Goal: Task Accomplishment & Management: Manage account settings

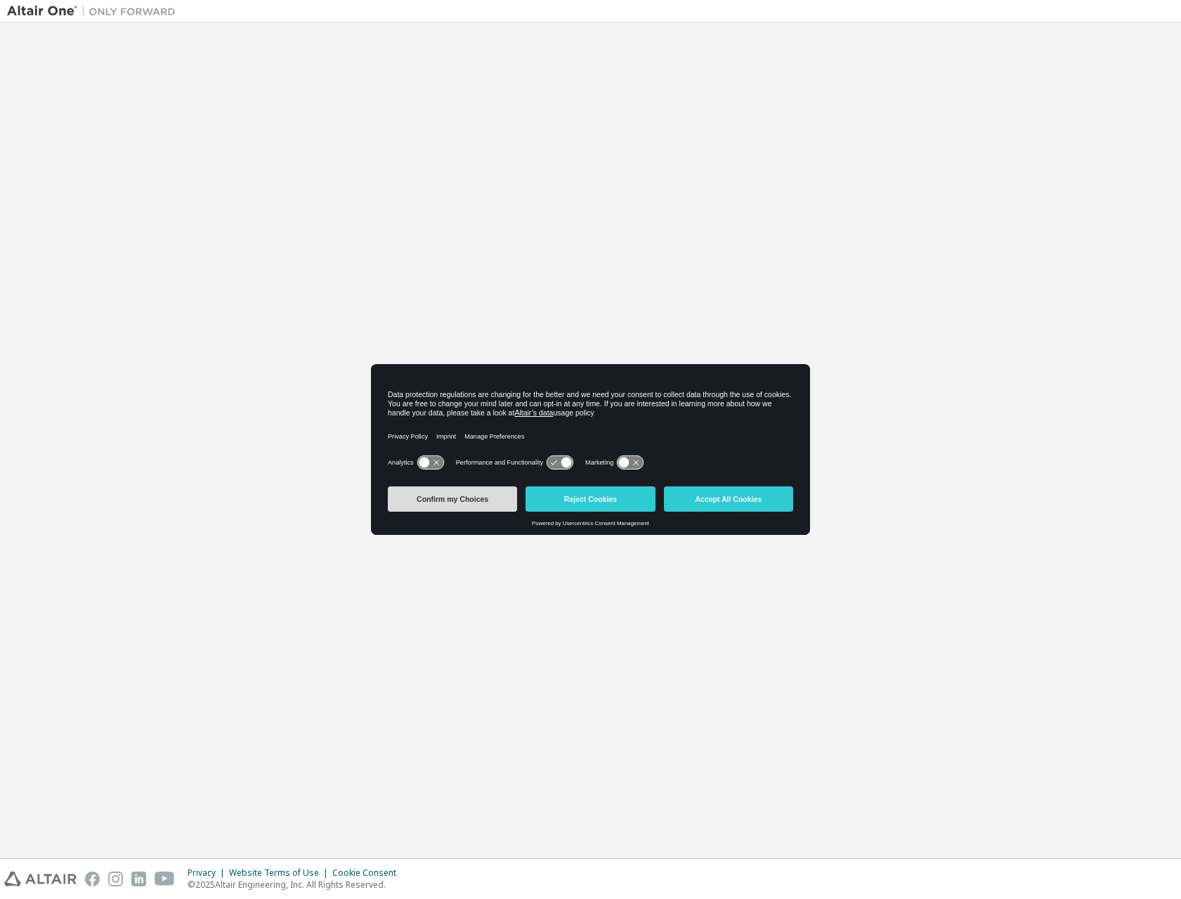
click at [440, 497] on button "Confirm my Choices" at bounding box center [452, 498] width 129 height 25
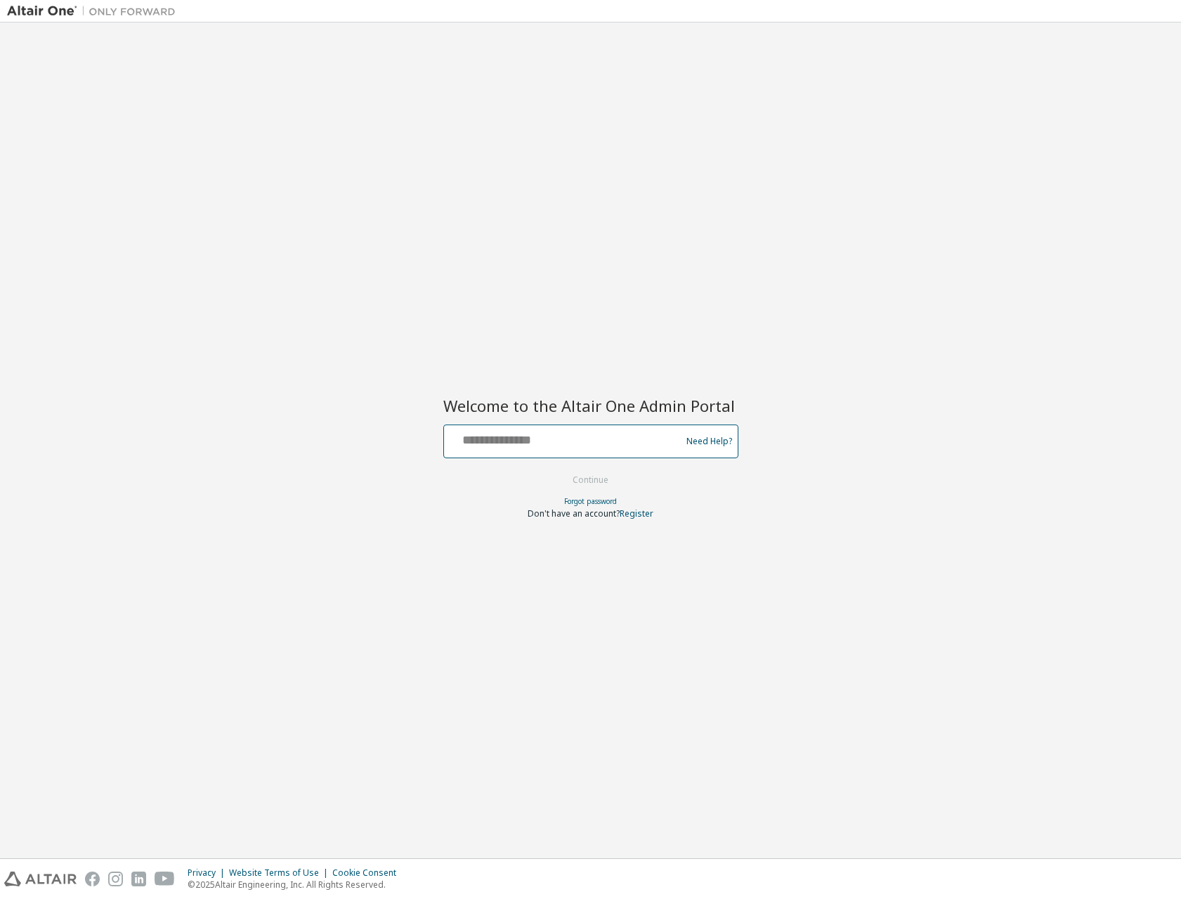
click at [606, 440] on input "text" at bounding box center [565, 438] width 230 height 20
type input "**********"
click at [596, 479] on button "Continue" at bounding box center [590, 479] width 65 height 21
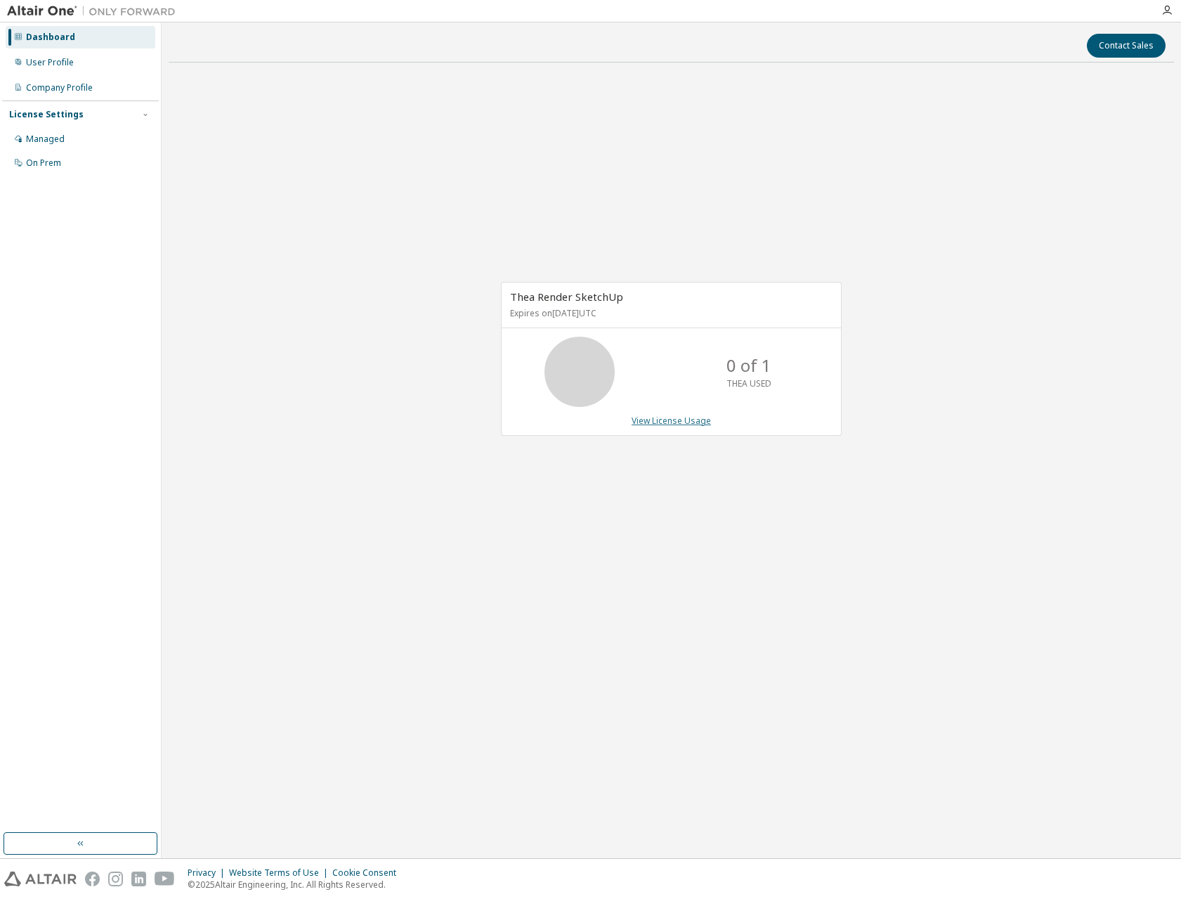
click at [662, 421] on link "View License Usage" at bounding box center [671, 421] width 79 height 12
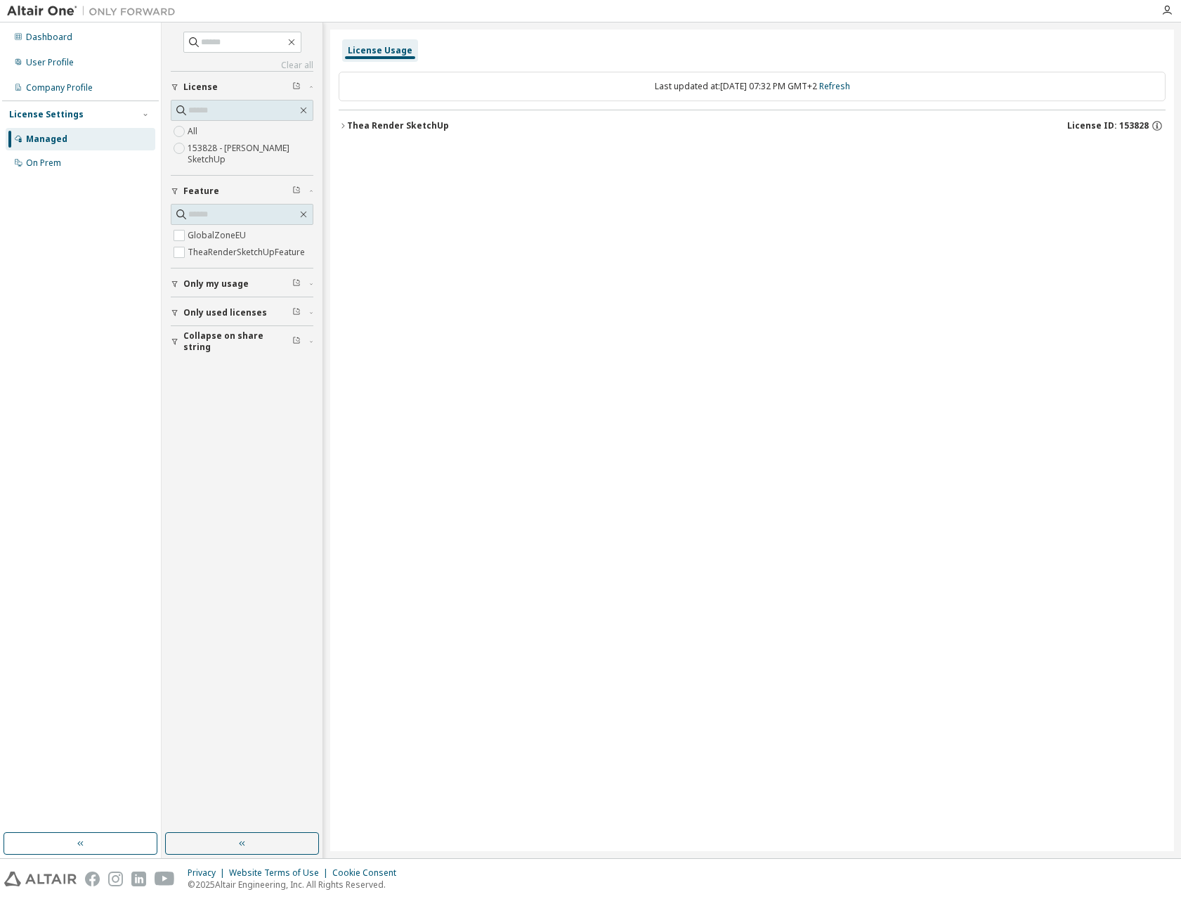
click at [1049, 14] on div at bounding box center [668, 11] width 970 height 22
click at [342, 124] on icon "button" at bounding box center [343, 126] width 8 height 8
click at [219, 283] on span "Only my usage" at bounding box center [215, 283] width 65 height 11
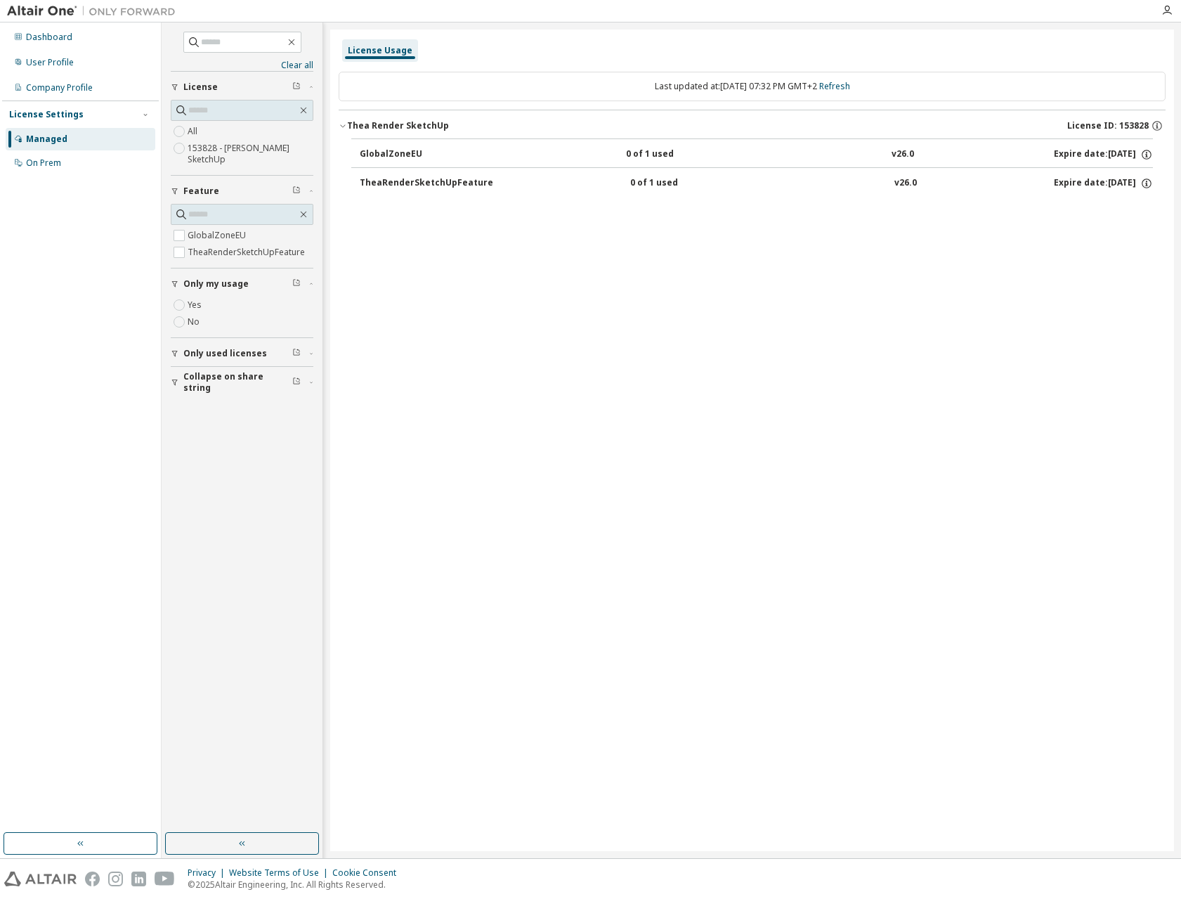
click at [176, 278] on button "Only my usage" at bounding box center [242, 283] width 143 height 31
click at [175, 311] on icon "button" at bounding box center [175, 313] width 6 height 6
click at [209, 382] on span "Collapse on share string" at bounding box center [237, 382] width 109 height 22
click at [305, 112] on icon "button" at bounding box center [304, 110] width 6 height 6
click at [305, 107] on icon "button" at bounding box center [303, 110] width 11 height 11
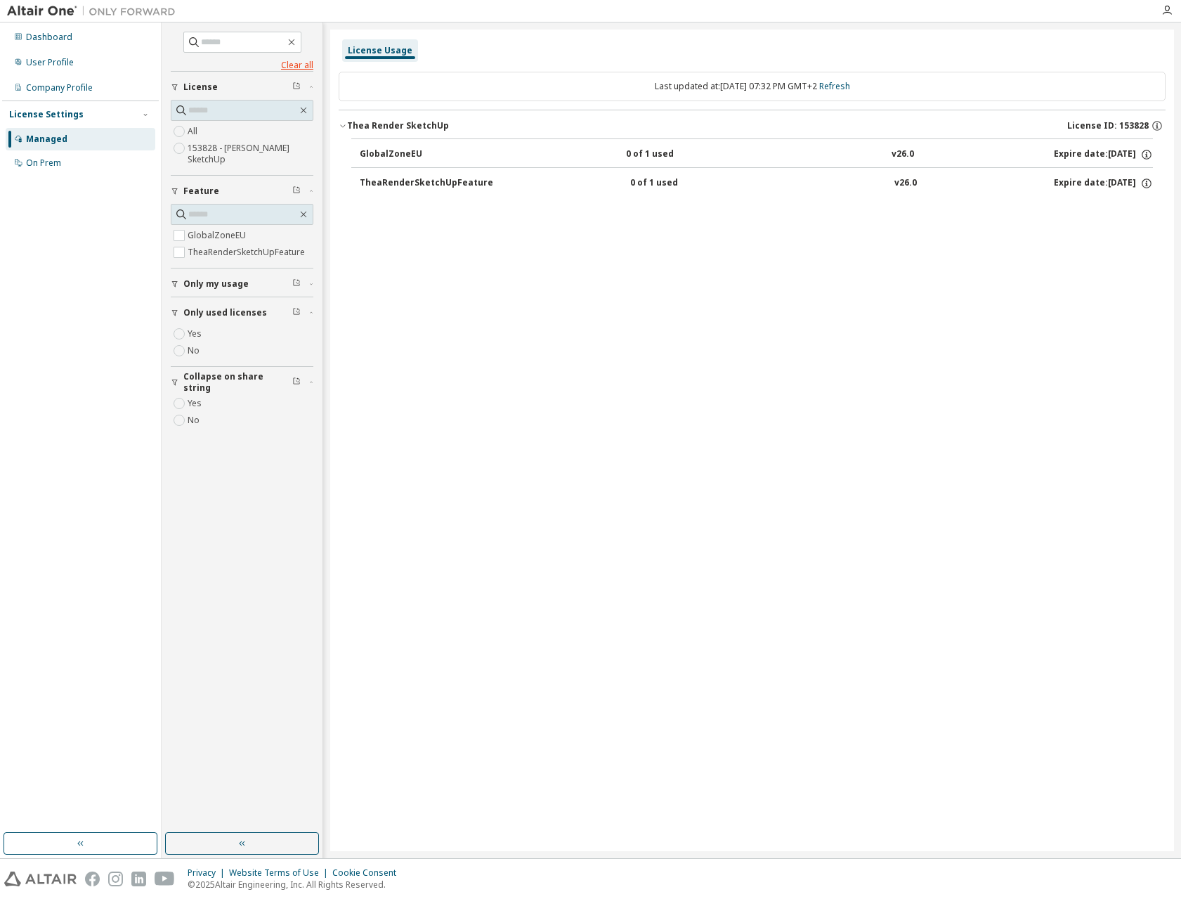
click at [304, 63] on link "Clear all" at bounding box center [242, 65] width 143 height 11
click at [294, 42] on icon "button" at bounding box center [291, 42] width 6 height 6
click at [181, 313] on div "button" at bounding box center [177, 312] width 13 height 8
click at [175, 310] on icon "button" at bounding box center [175, 312] width 8 height 8
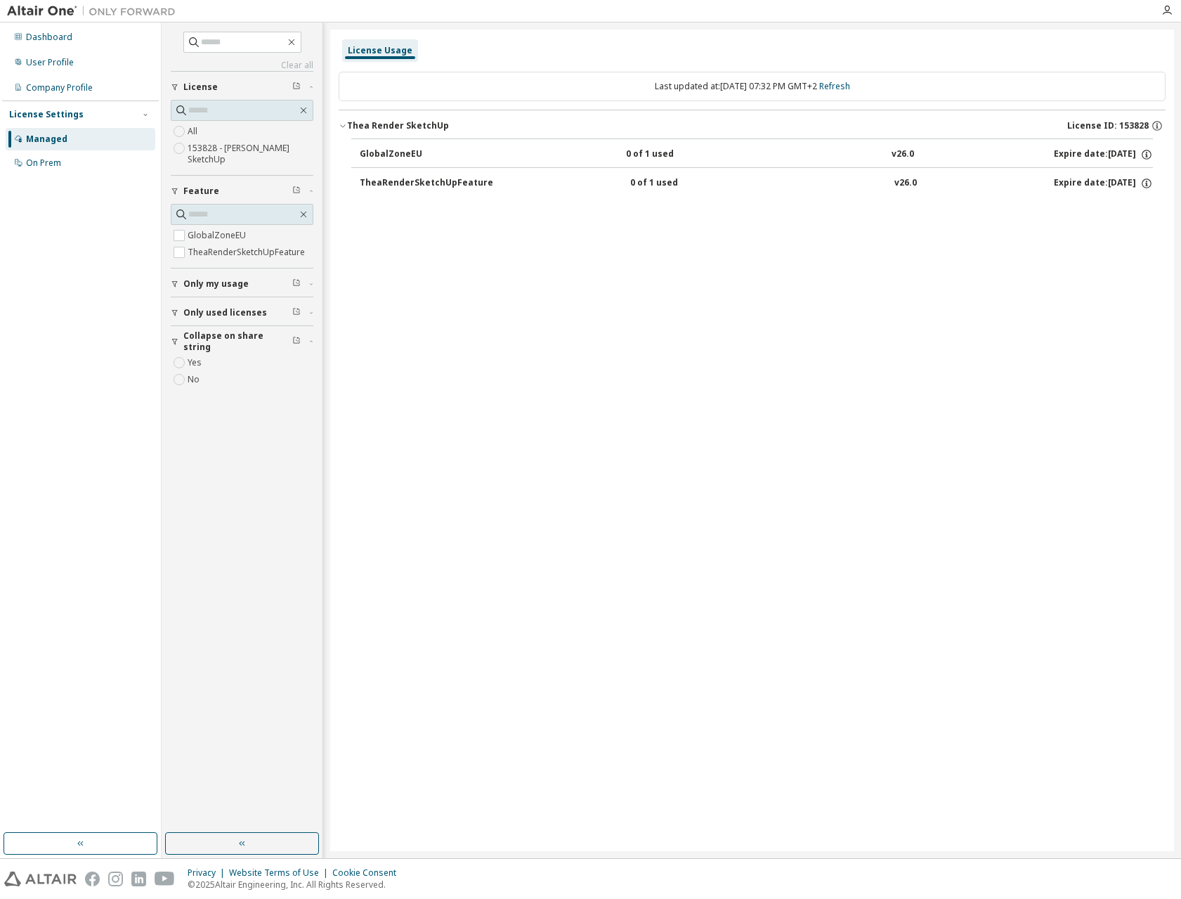
click at [172, 341] on icon "button" at bounding box center [175, 341] width 8 height 8
click at [55, 60] on div "User Profile" at bounding box center [50, 62] width 48 height 11
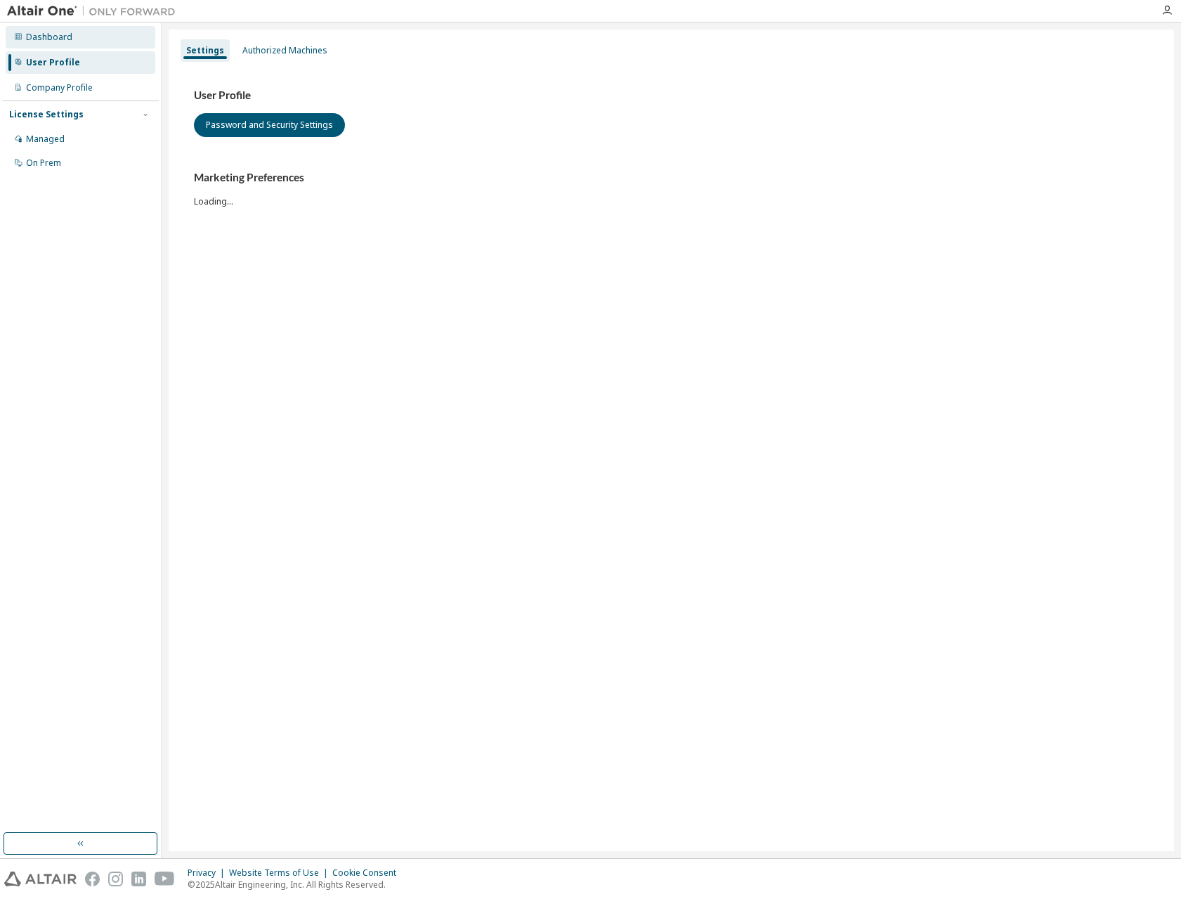
click at [64, 37] on div "Dashboard" at bounding box center [49, 37] width 46 height 11
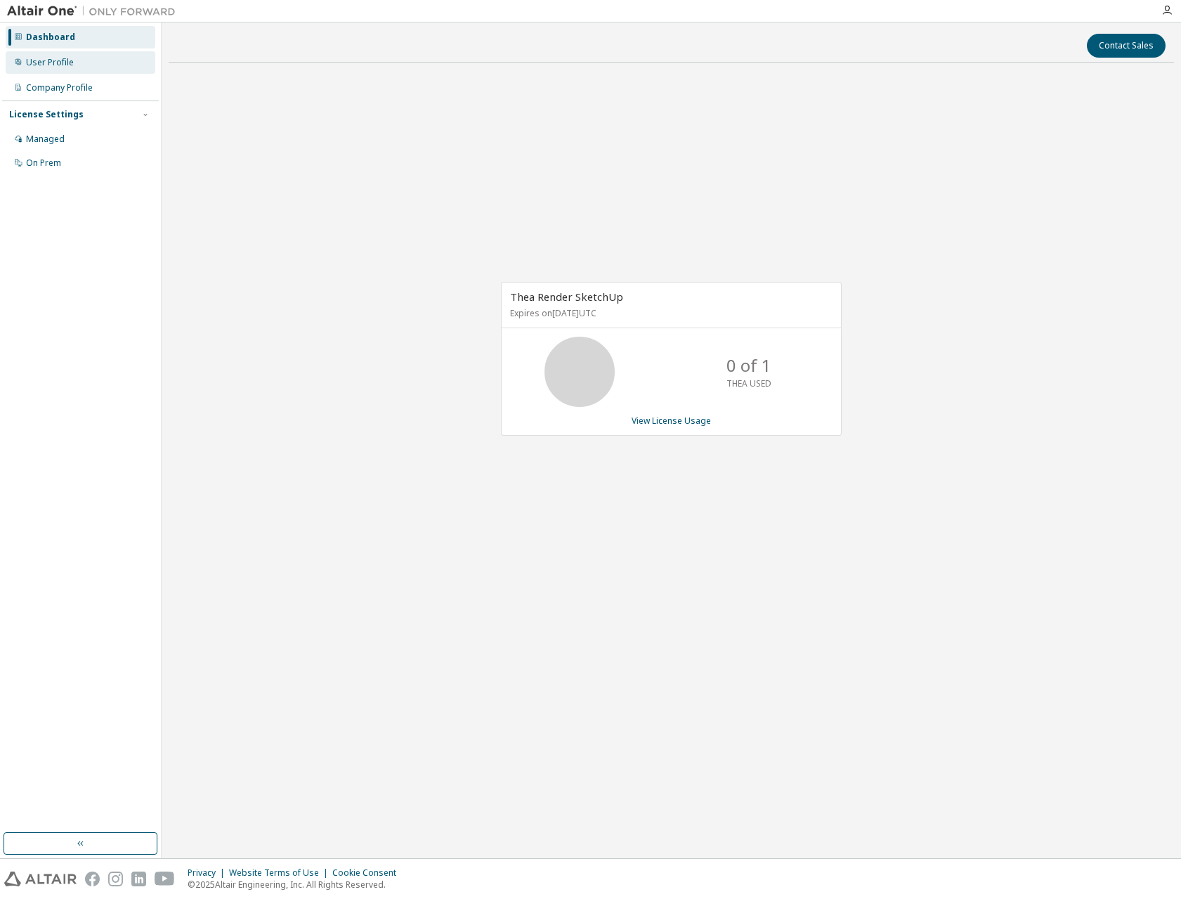
click at [52, 53] on div "User Profile" at bounding box center [81, 62] width 150 height 22
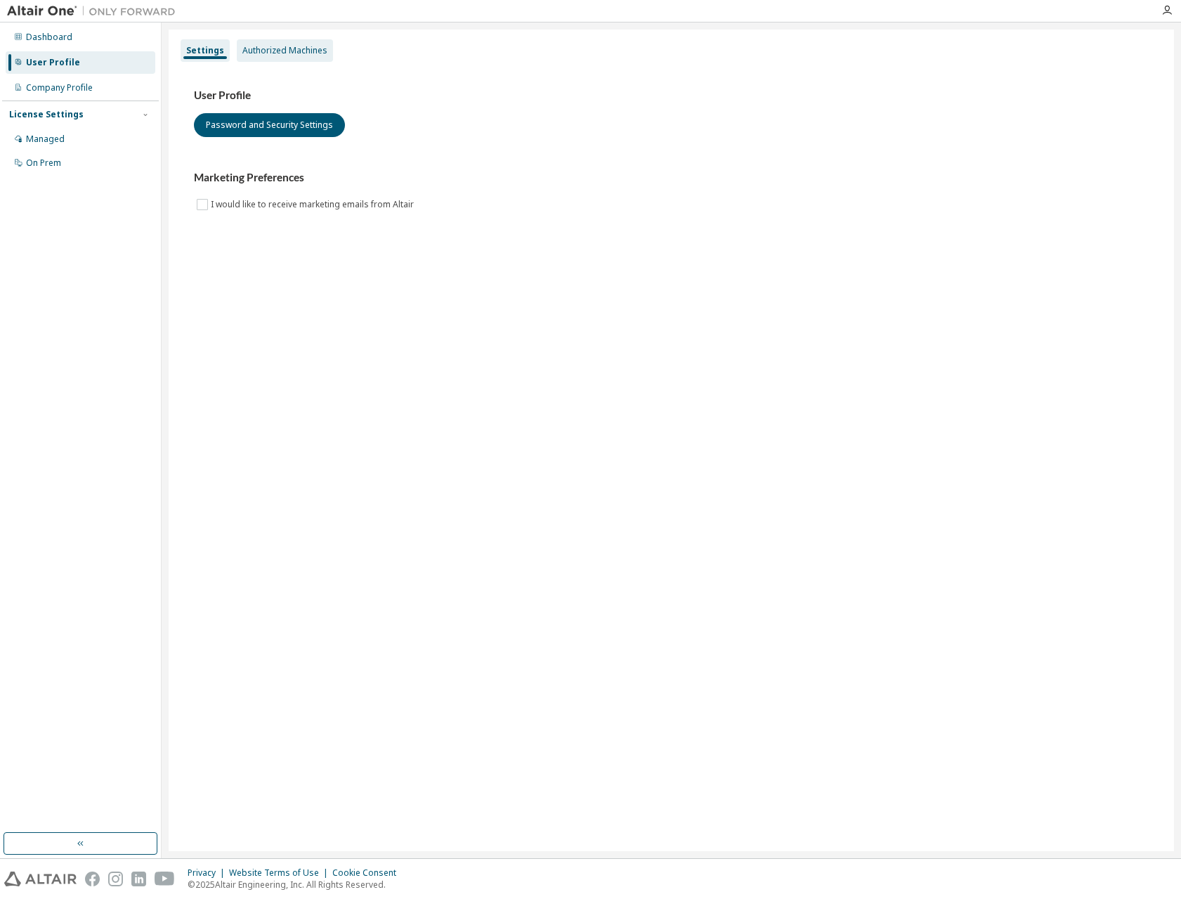
click at [266, 47] on div "Authorized Machines" at bounding box center [284, 50] width 85 height 11
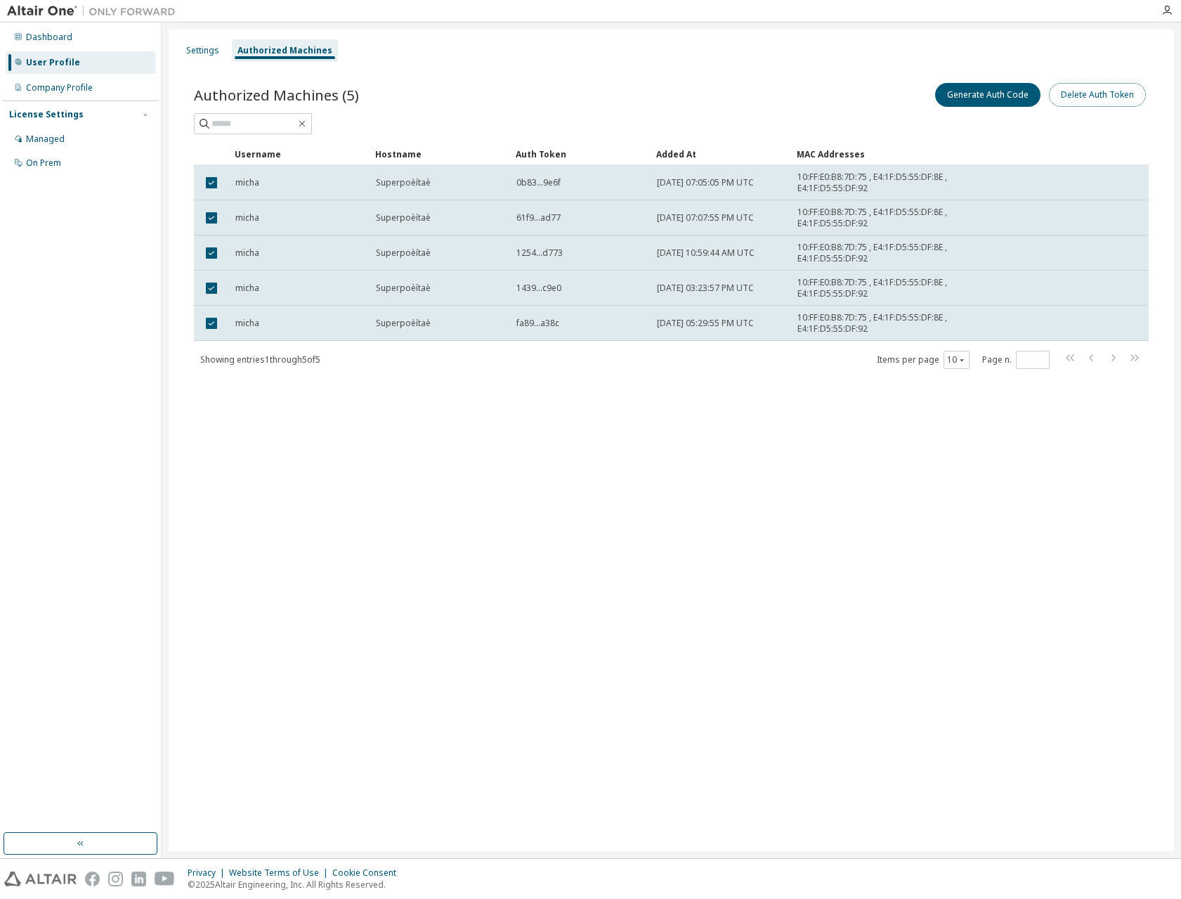
click at [1111, 98] on button "Delete Auth Token" at bounding box center [1097, 95] width 97 height 24
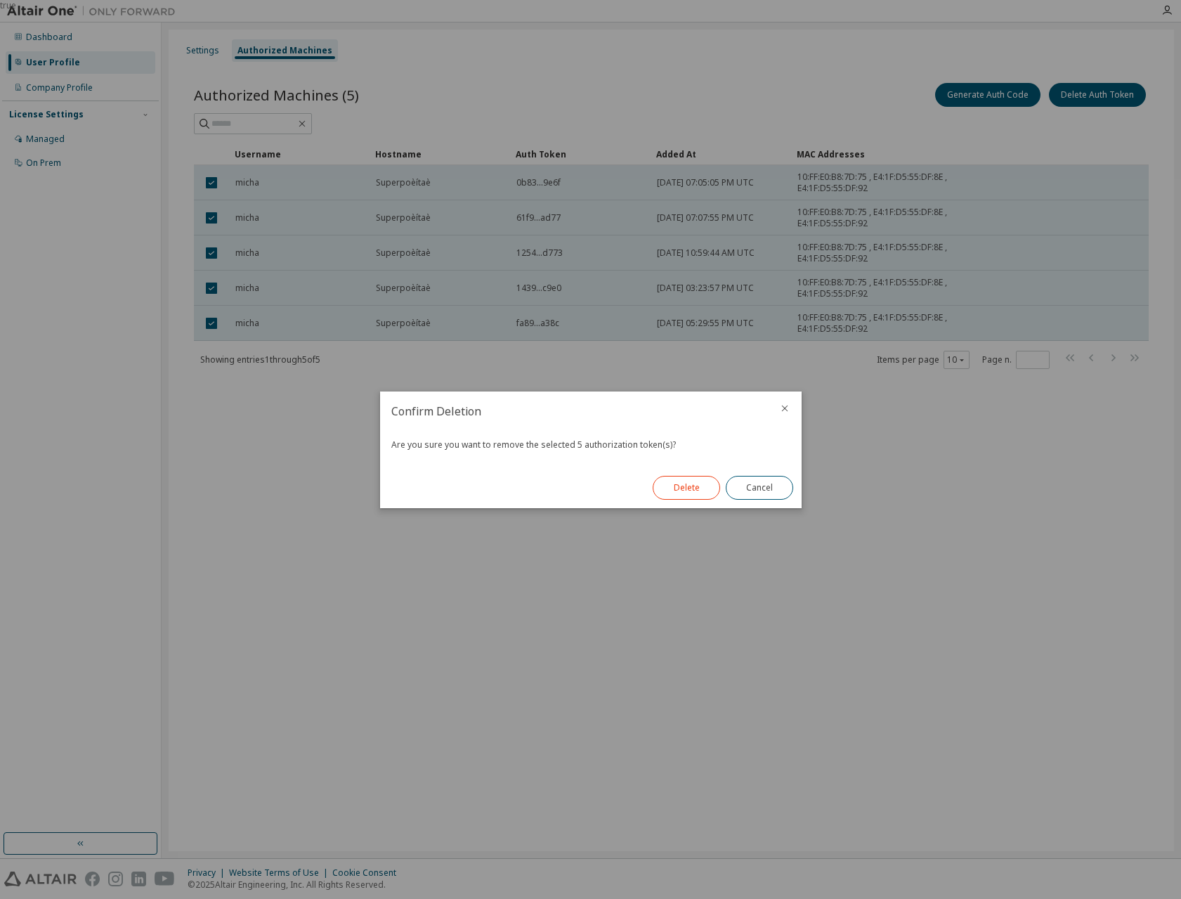
click at [686, 482] on button "Delete" at bounding box center [686, 488] width 67 height 24
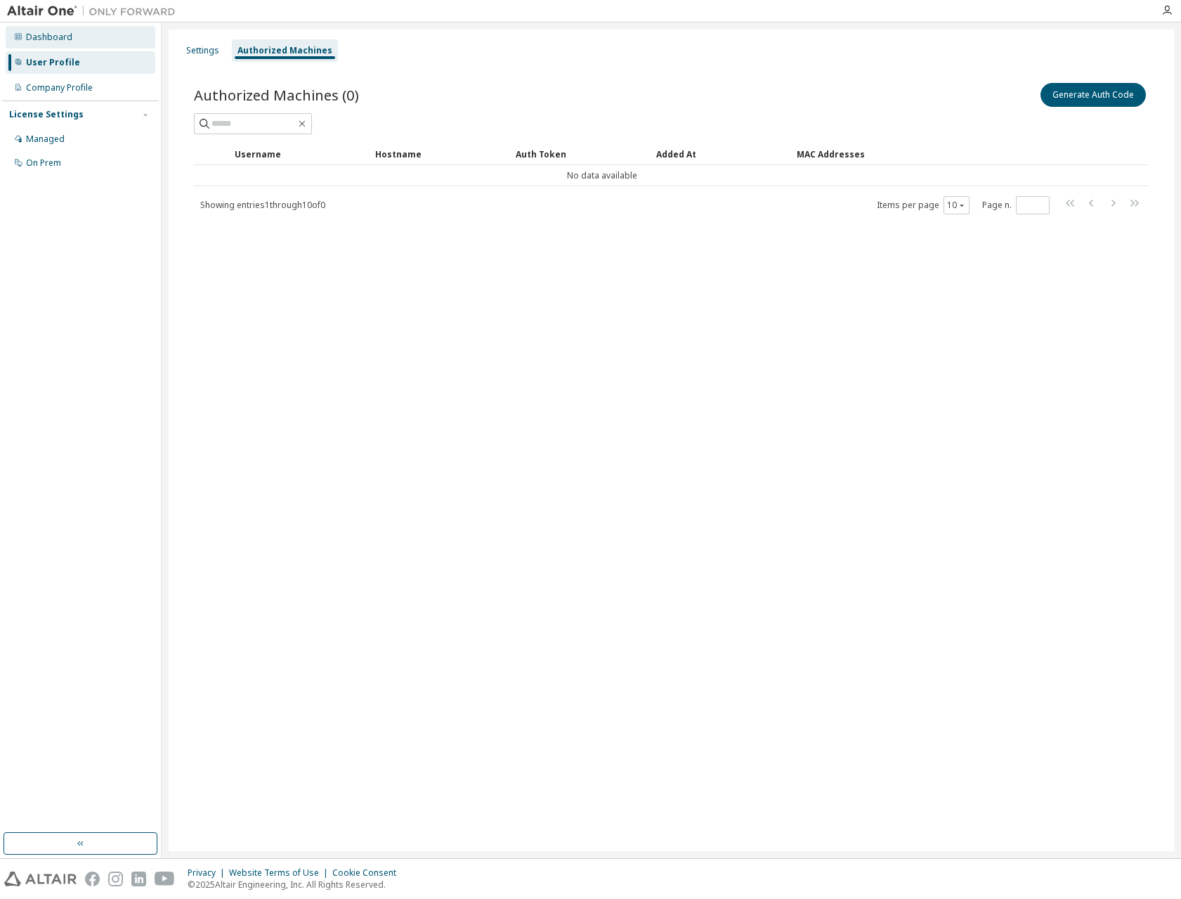
click at [51, 39] on div "Dashboard" at bounding box center [49, 37] width 46 height 11
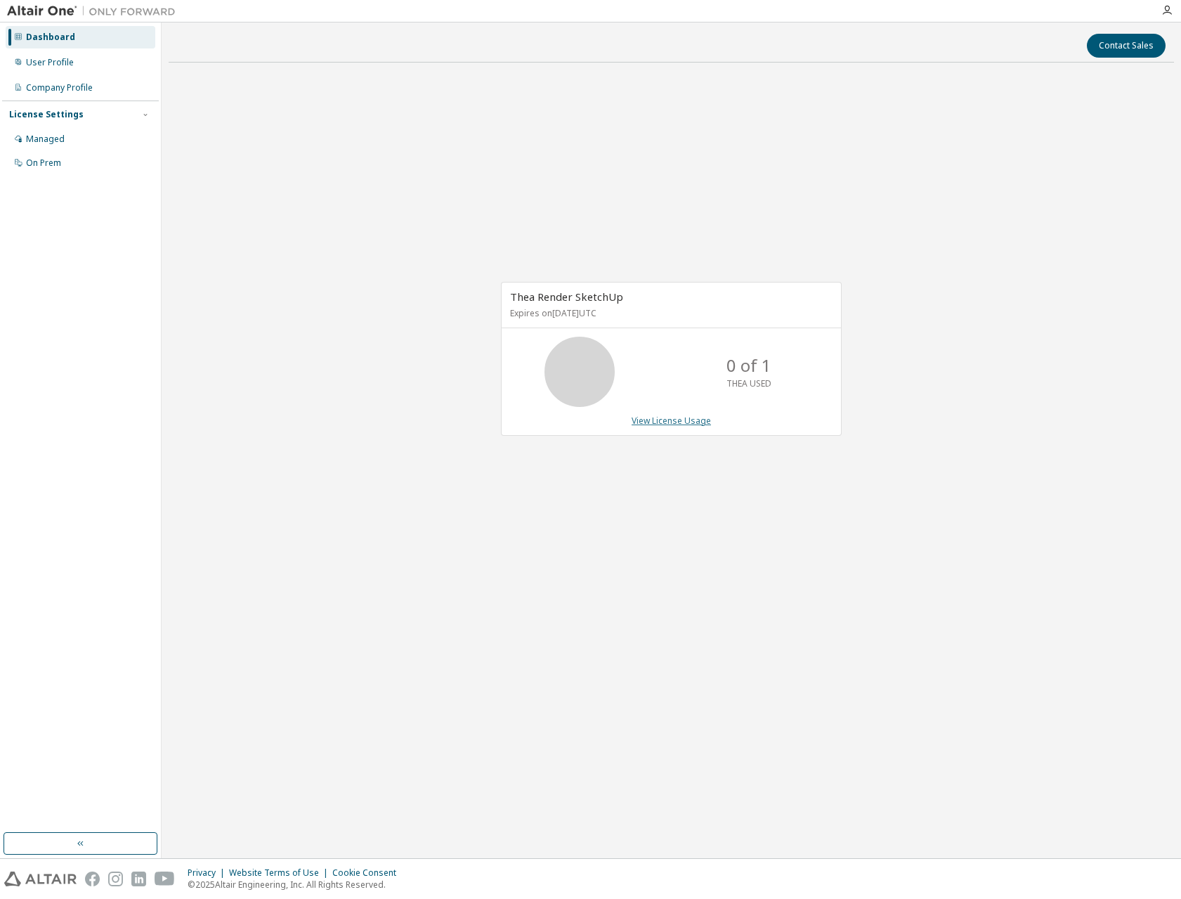
click at [661, 416] on link "View License Usage" at bounding box center [671, 421] width 79 height 12
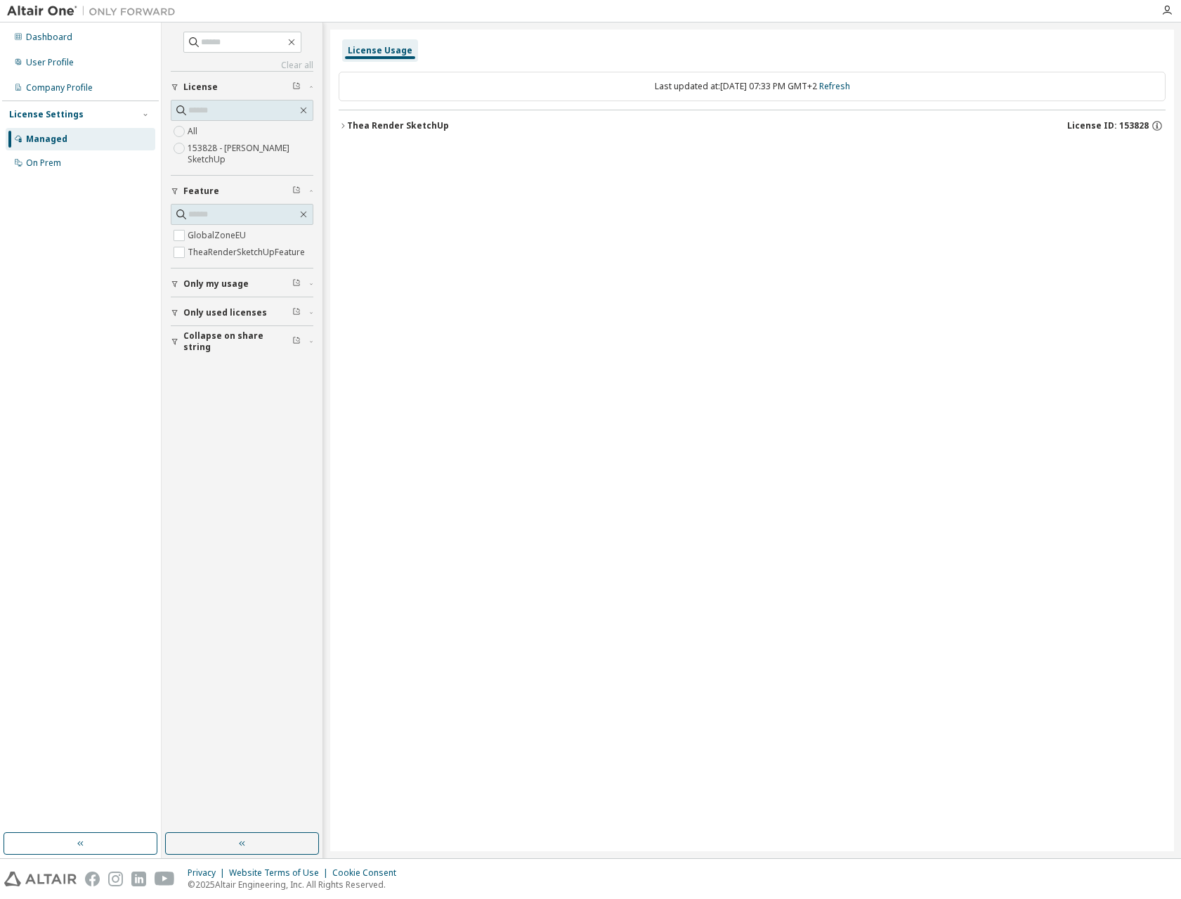
click at [340, 127] on icon "button" at bounding box center [343, 126] width 8 height 8
click at [1147, 155] on icon "button" at bounding box center [1146, 154] width 13 height 13
click at [1149, 182] on icon "button" at bounding box center [1146, 183] width 13 height 13
drag, startPoint x: 1144, startPoint y: 181, endPoint x: 972, endPoint y: 237, distance: 180.2
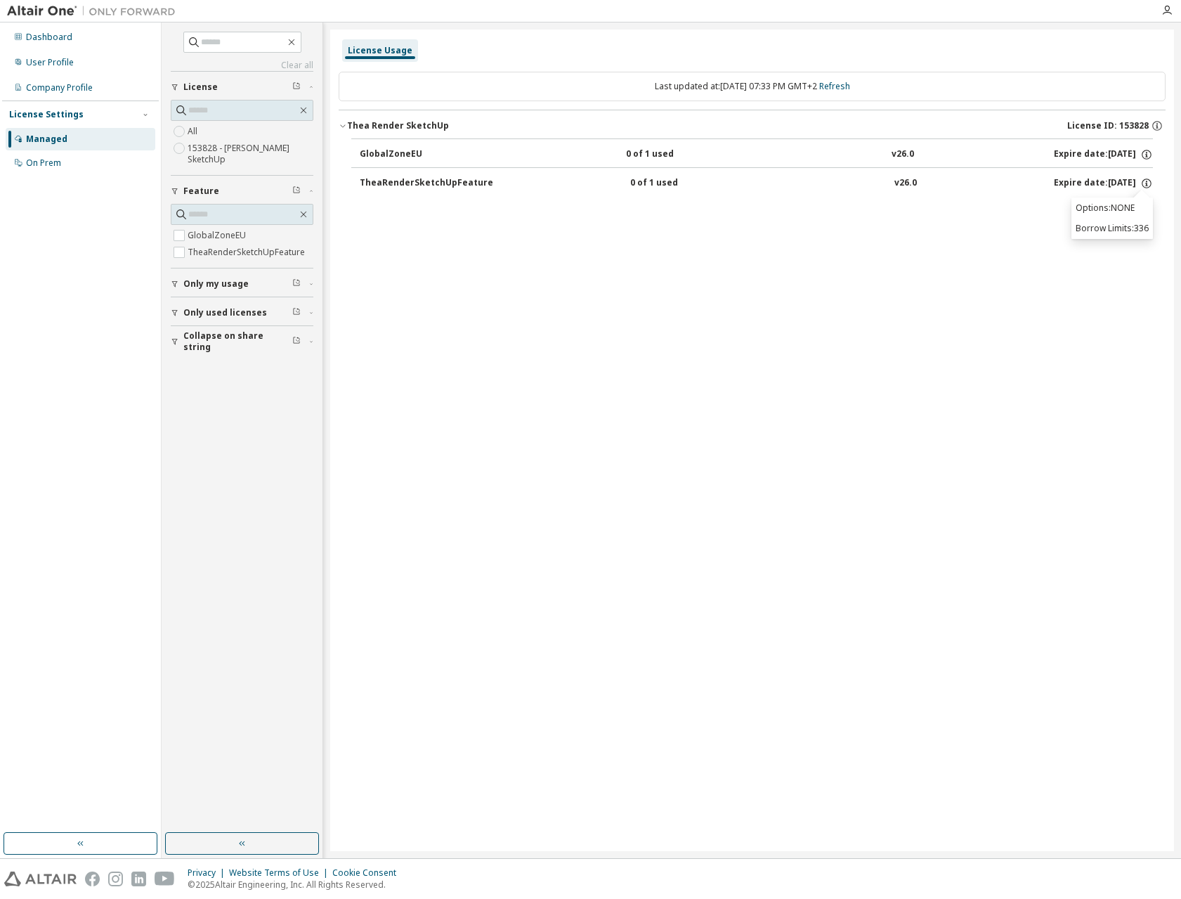
click at [1144, 182] on icon "button" at bounding box center [1146, 183] width 13 height 13
click at [724, 278] on div "License Usage Last updated at: Mon 2025-10-13 07:33 PM GMT+2 Refresh Thea Rende…" at bounding box center [752, 440] width 844 height 821
click at [850, 83] on link "Refresh" at bounding box center [834, 86] width 31 height 12
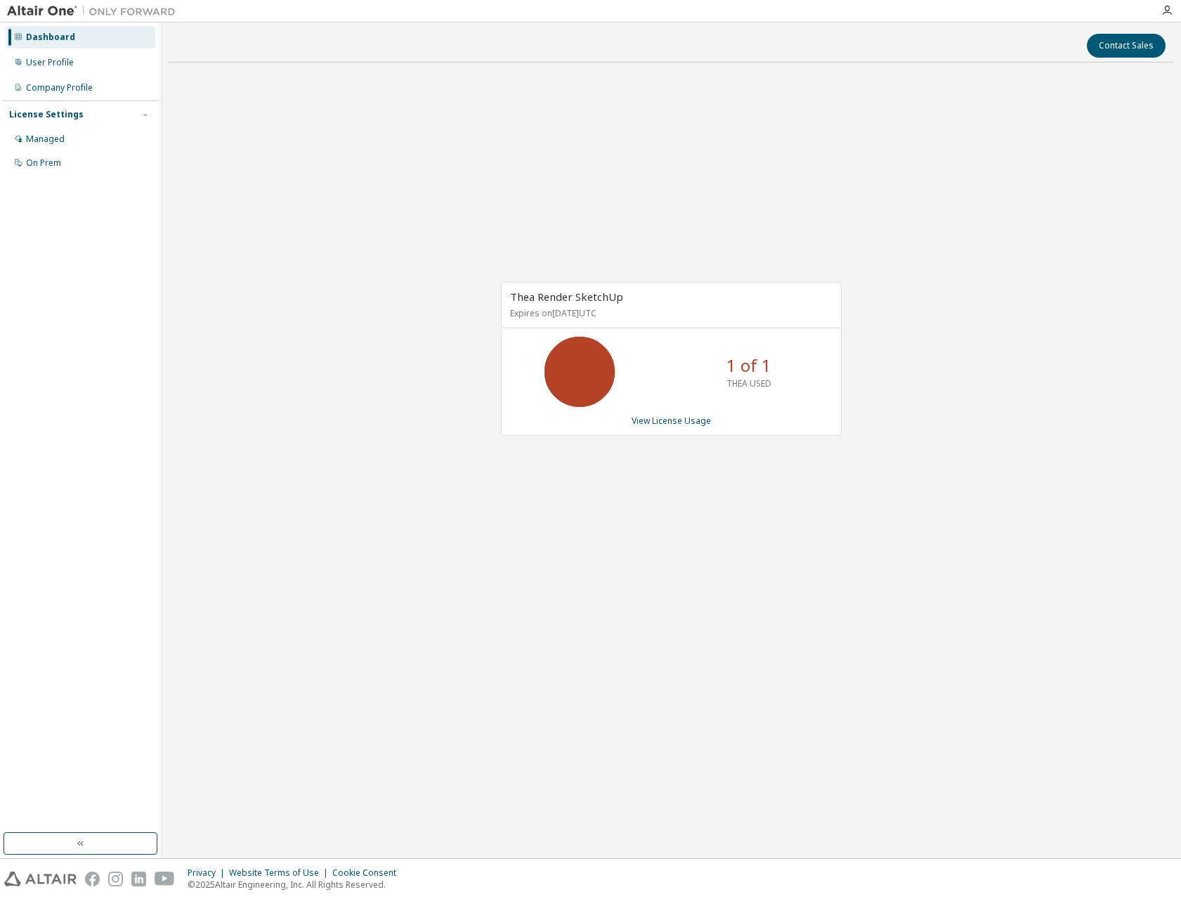
click at [597, 168] on div "Thea Render SketchUp Expires on June 5, 2026 UTC 1 of 1 THEA USED View License …" at bounding box center [671, 366] width 1005 height 584
click at [674, 420] on link "View License Usage" at bounding box center [671, 421] width 79 height 12
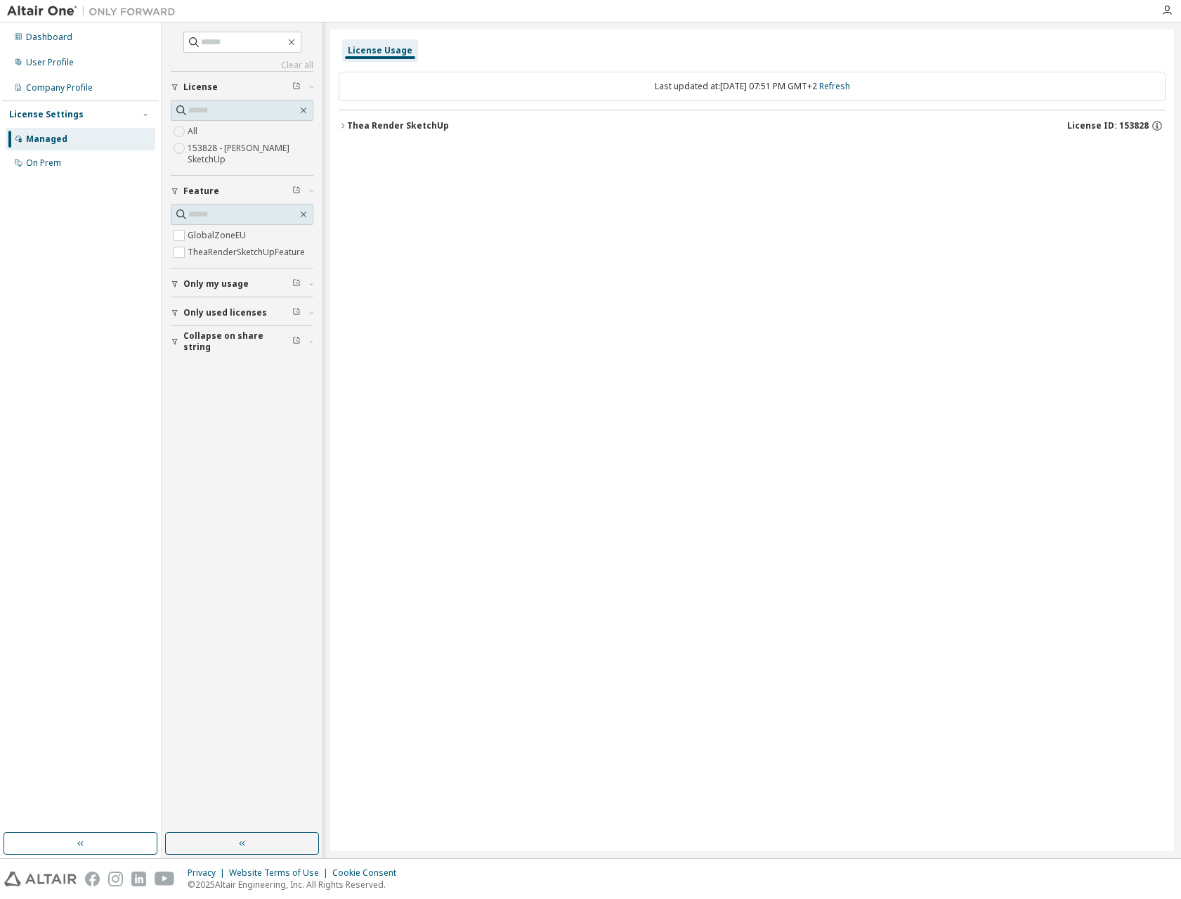
click at [403, 126] on div "Thea Render SketchUp" at bounding box center [398, 125] width 102 height 11
click at [49, 55] on div "User Profile" at bounding box center [81, 62] width 150 height 22
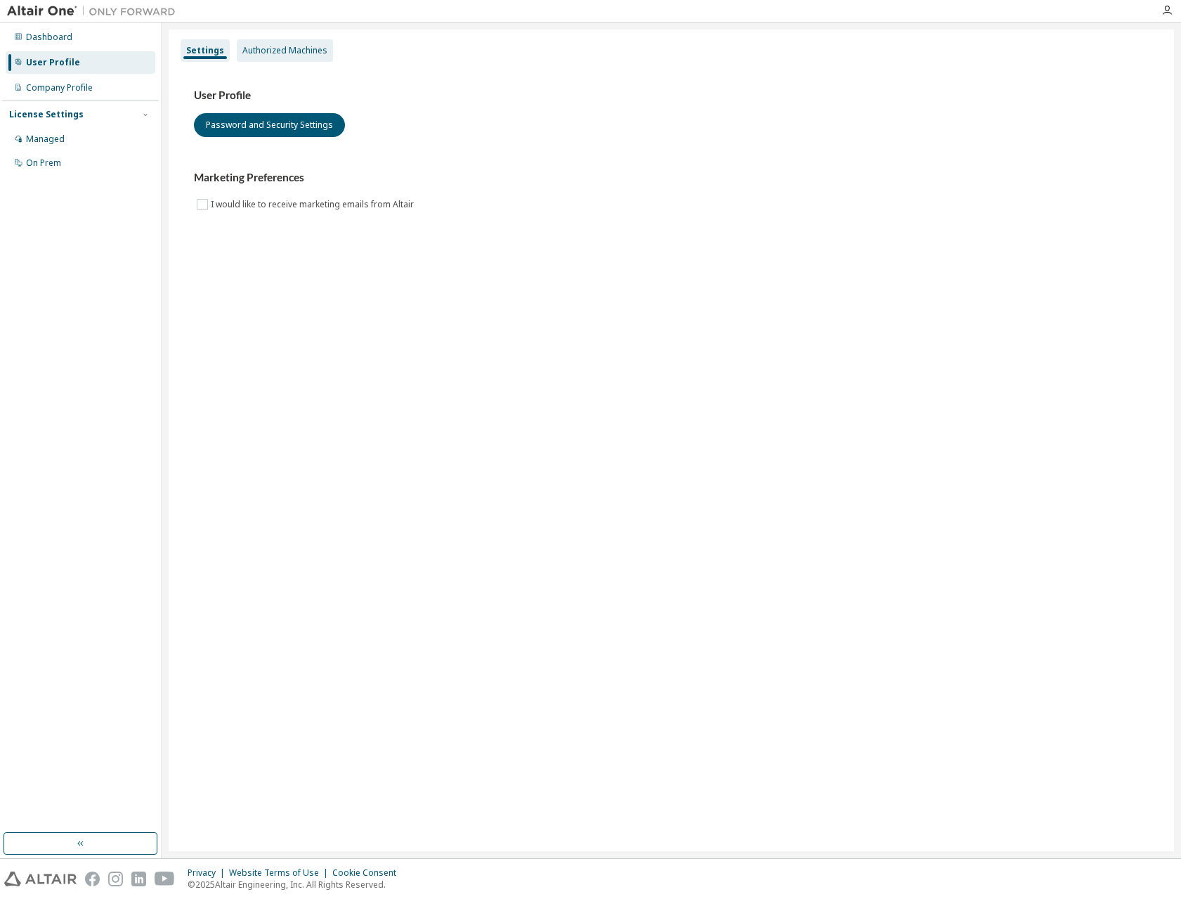
click at [254, 50] on div "Authorized Machines" at bounding box center [284, 50] width 85 height 11
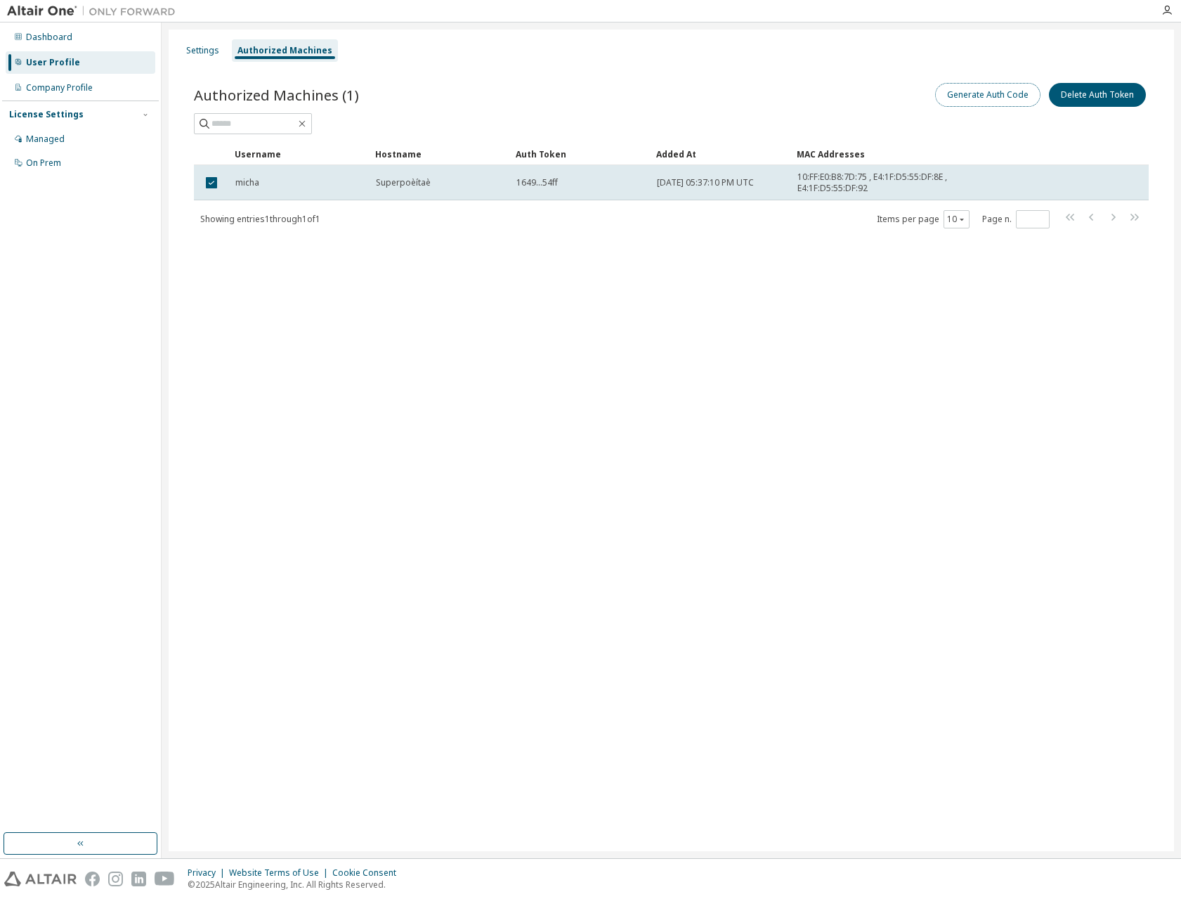
click at [1010, 96] on button "Generate Auth Code" at bounding box center [987, 95] width 105 height 24
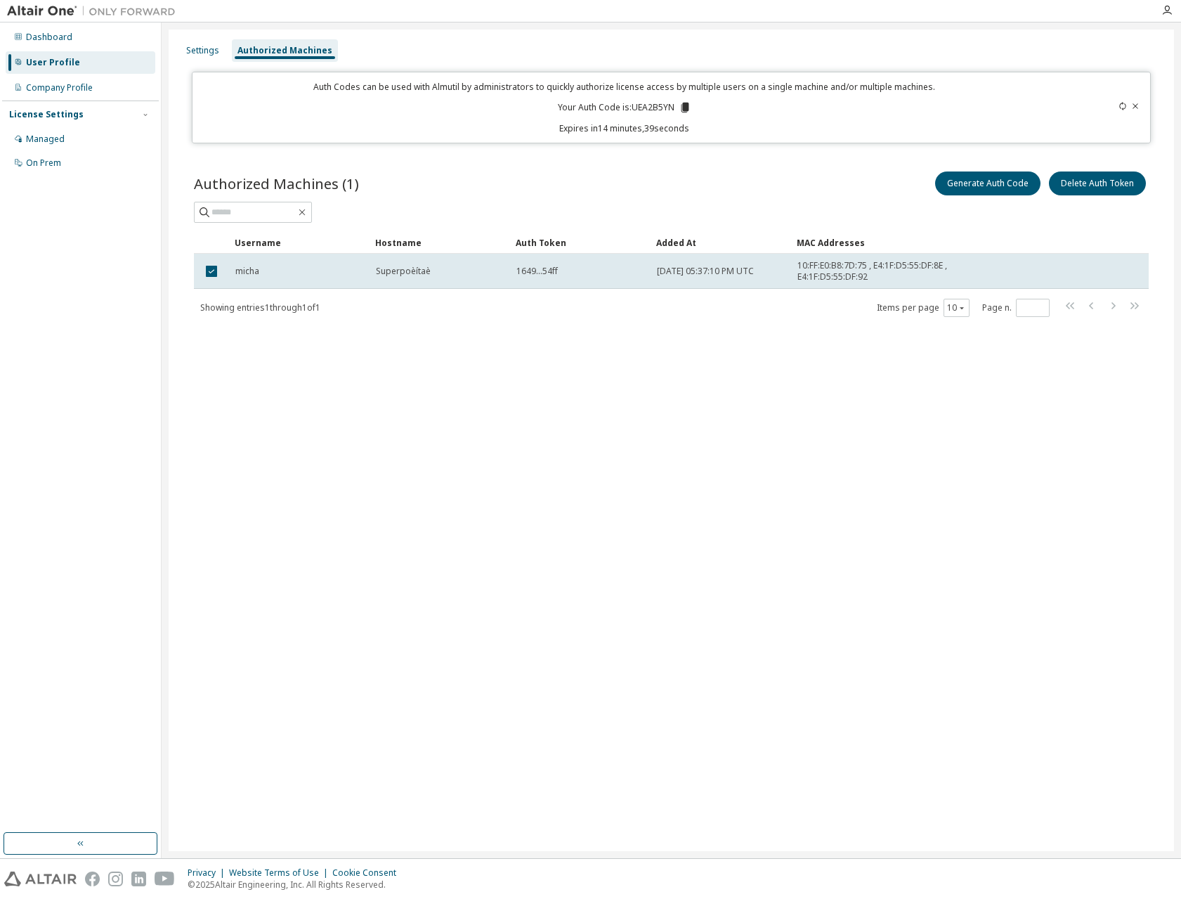
click at [686, 108] on icon at bounding box center [685, 108] width 8 height 10
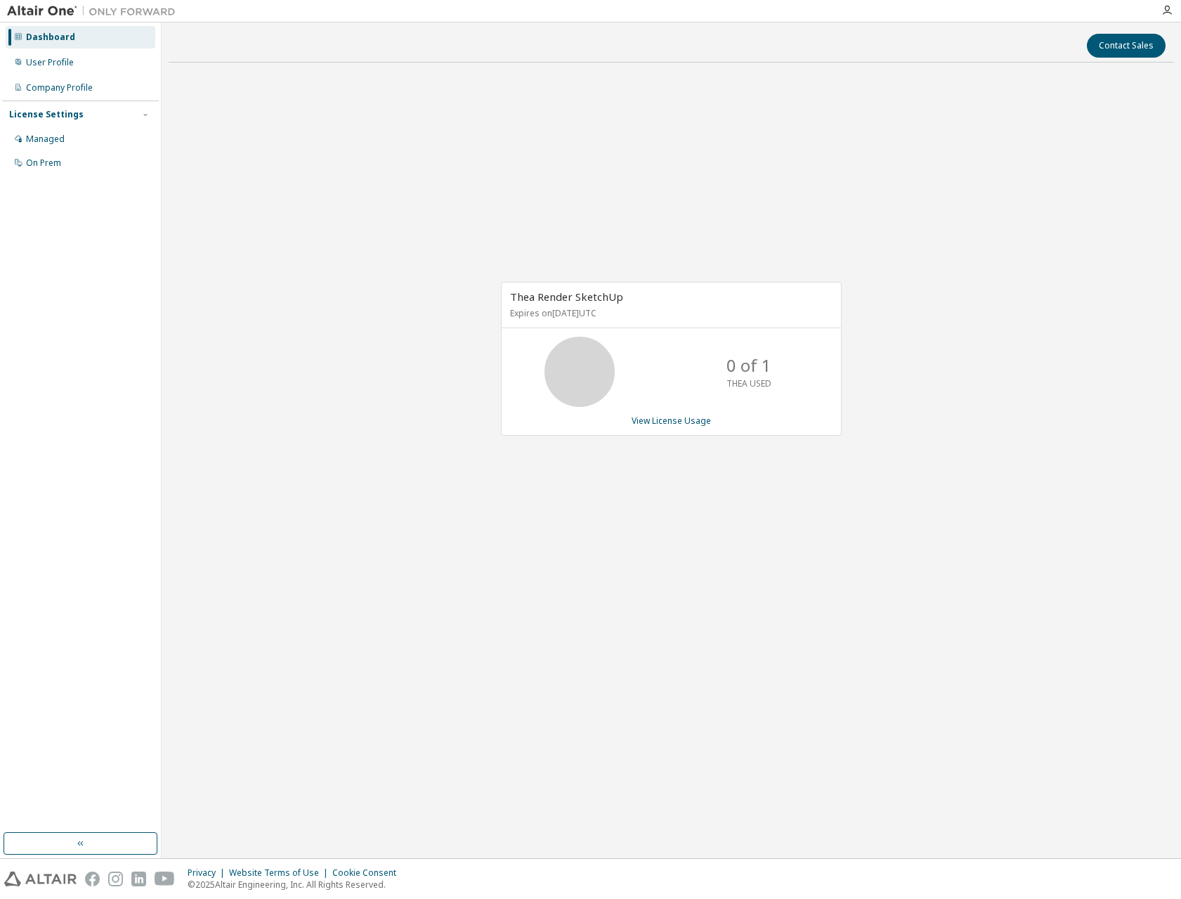
click at [43, 38] on div "Dashboard" at bounding box center [50, 37] width 49 height 11
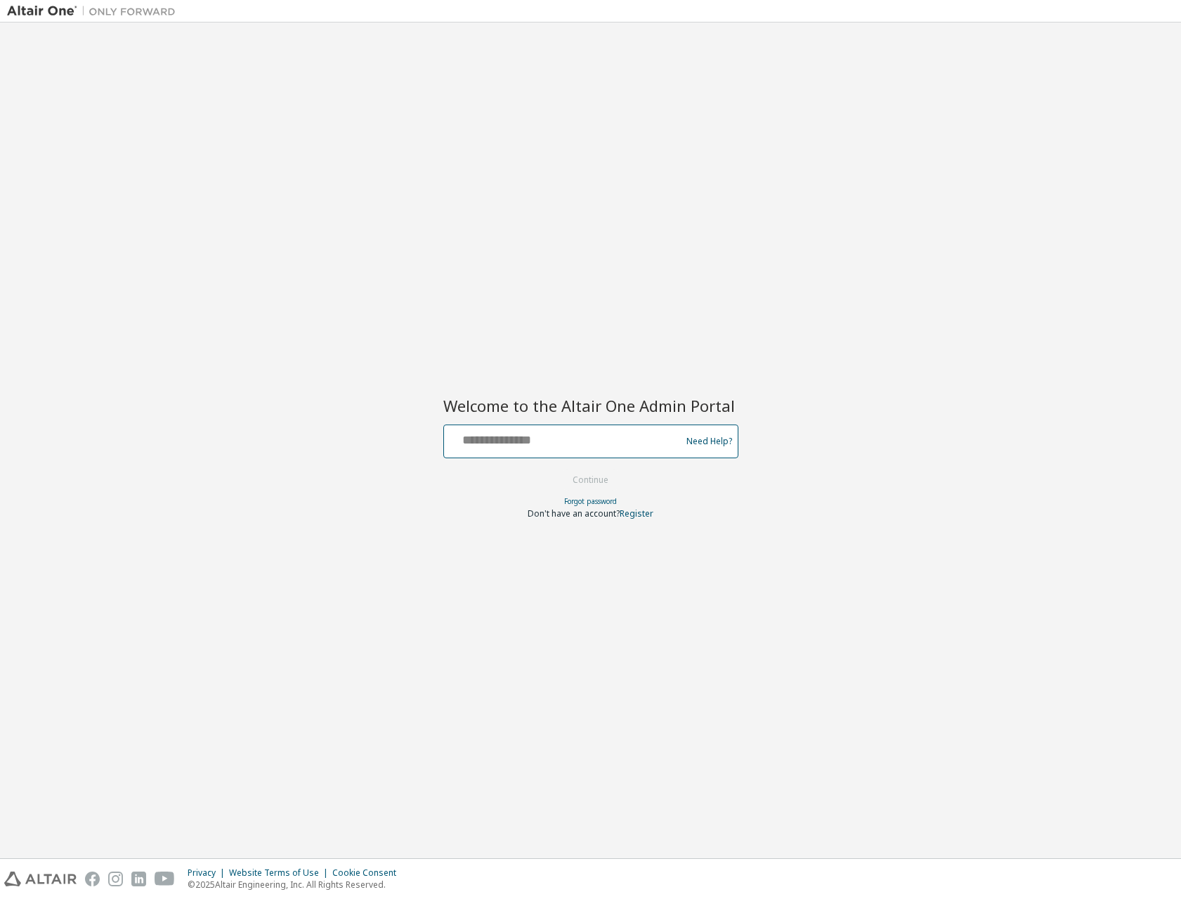
click at [587, 431] on input "text" at bounding box center [565, 438] width 230 height 20
click at [647, 332] on div "Welcome to the Altair One Admin Portal Need Help? Please make sure that you pro…" at bounding box center [590, 440] width 1167 height 821
click at [551, 435] on input "text" at bounding box center [565, 438] width 230 height 20
type input "*"
type input "**********"
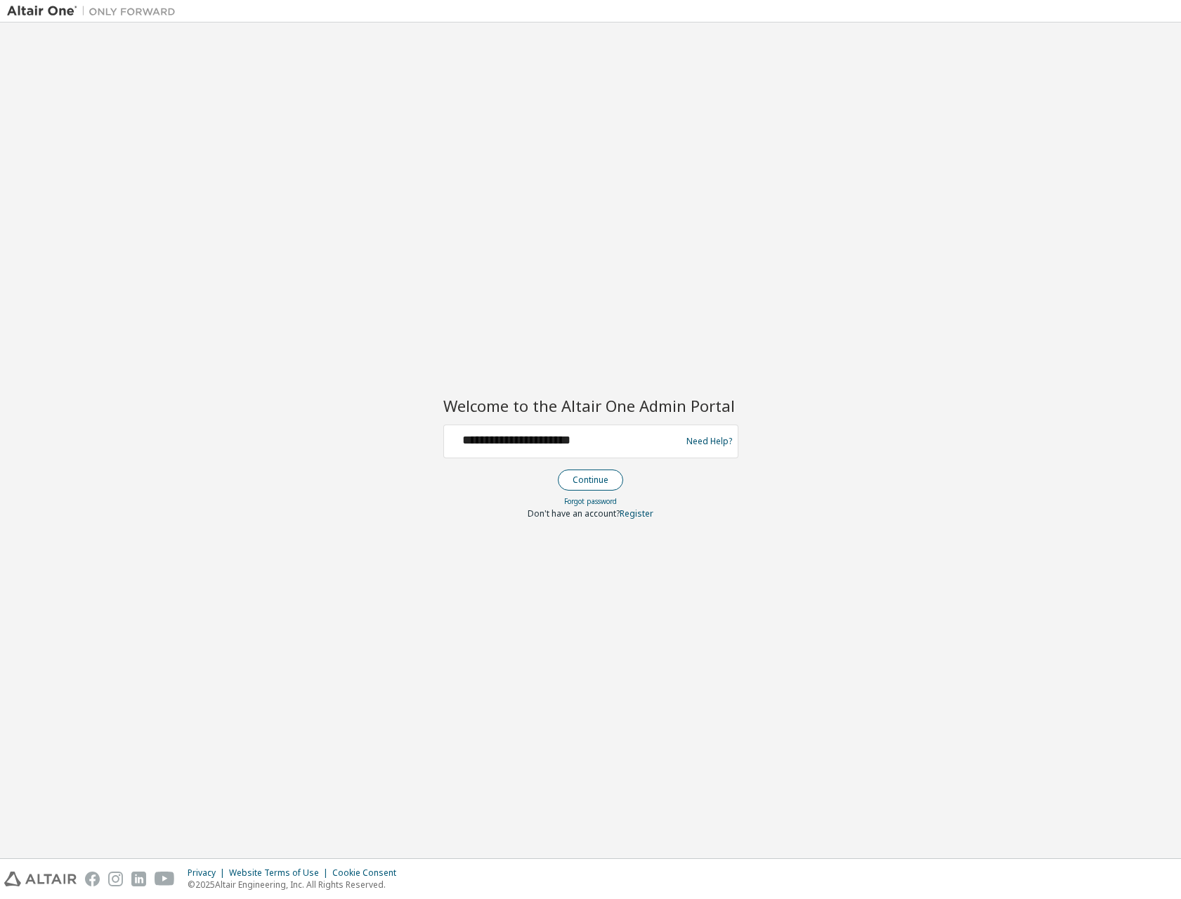
click at [607, 484] on button "Continue" at bounding box center [590, 479] width 65 height 21
